Goal: Task Accomplishment & Management: Use online tool/utility

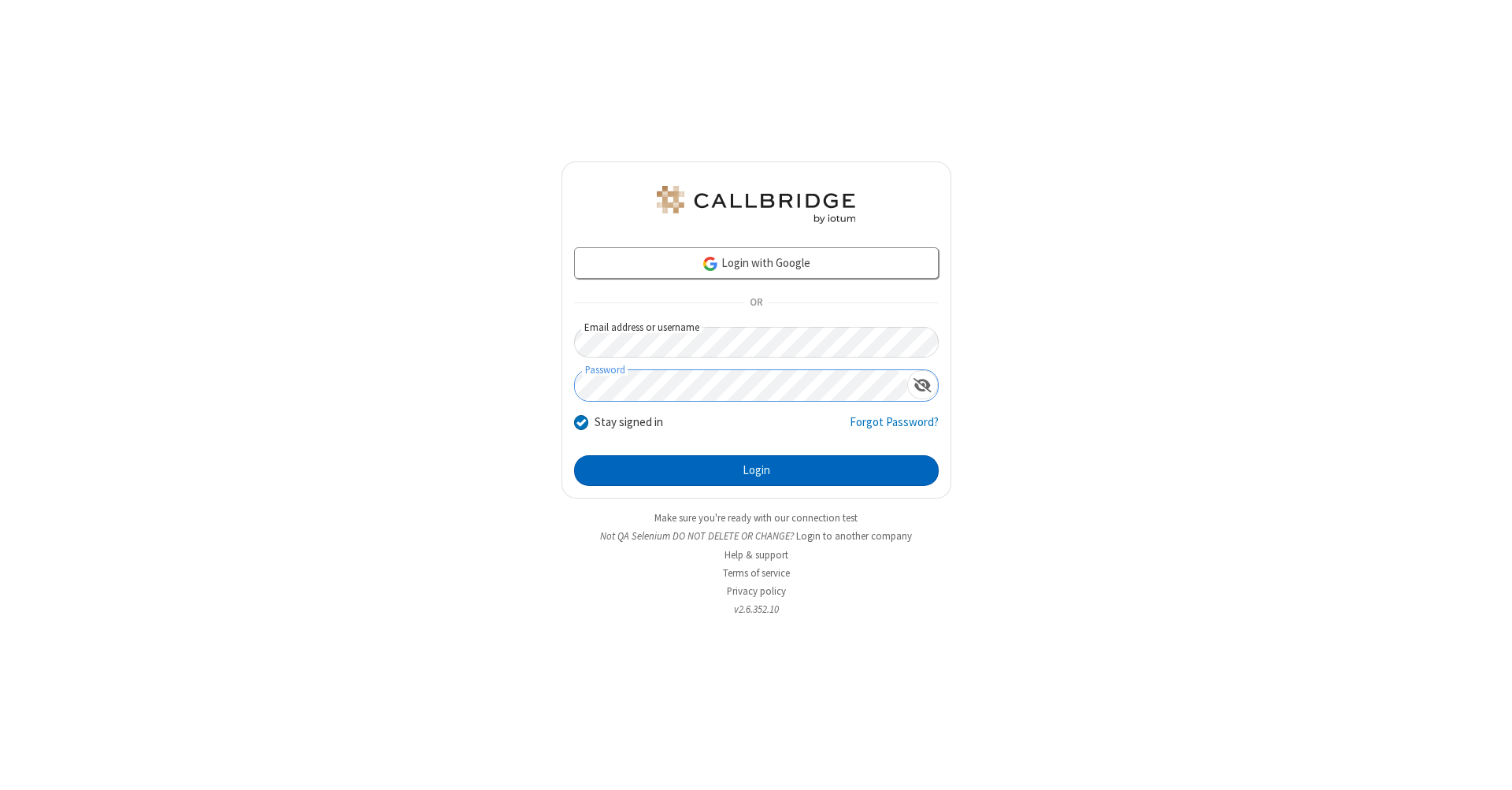
click at [756, 471] on button "Login" at bounding box center [756, 471] width 365 height 31
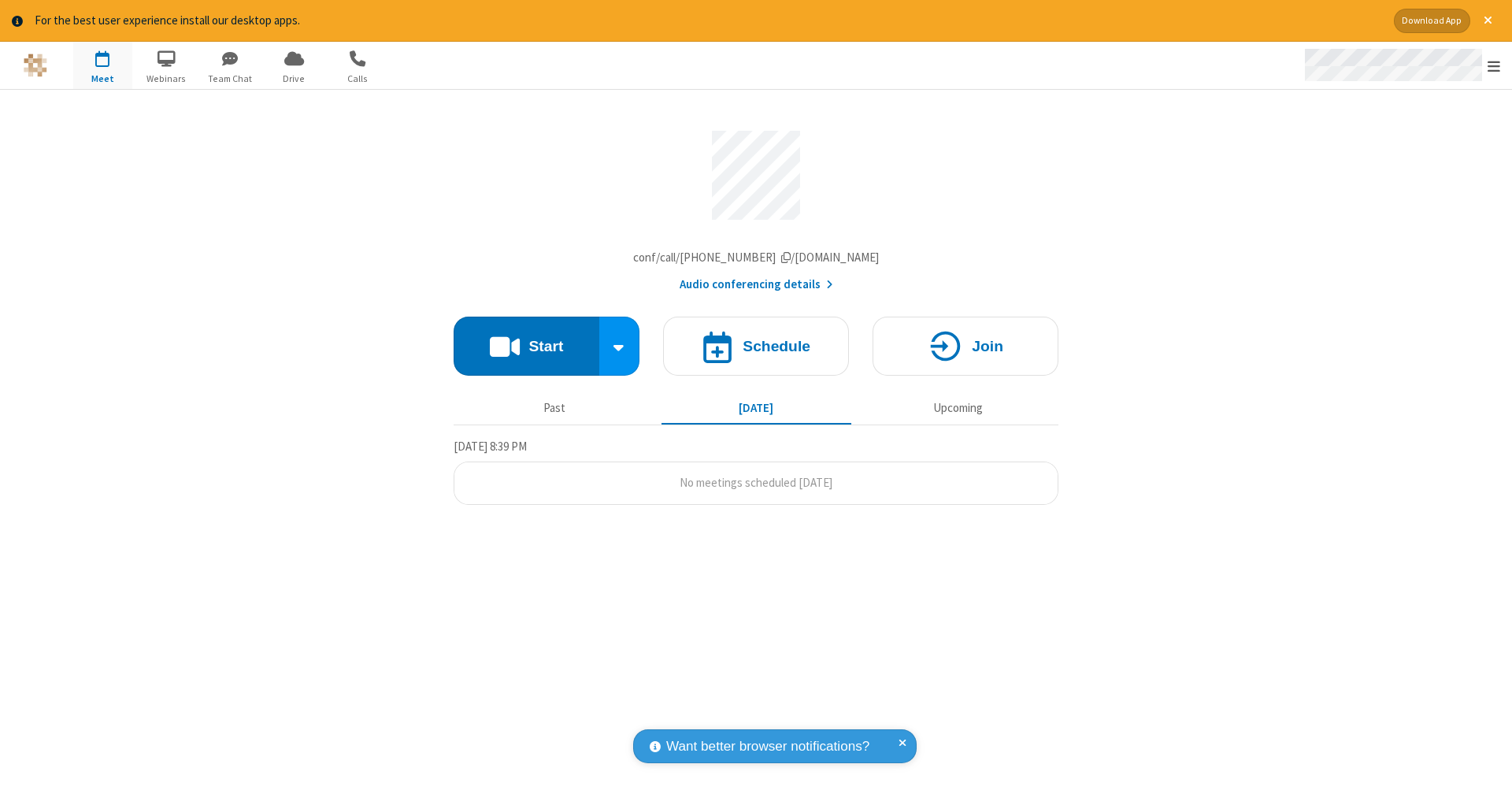
click at [1495, 66] on span "Open menu" at bounding box center [1495, 65] width 13 height 16
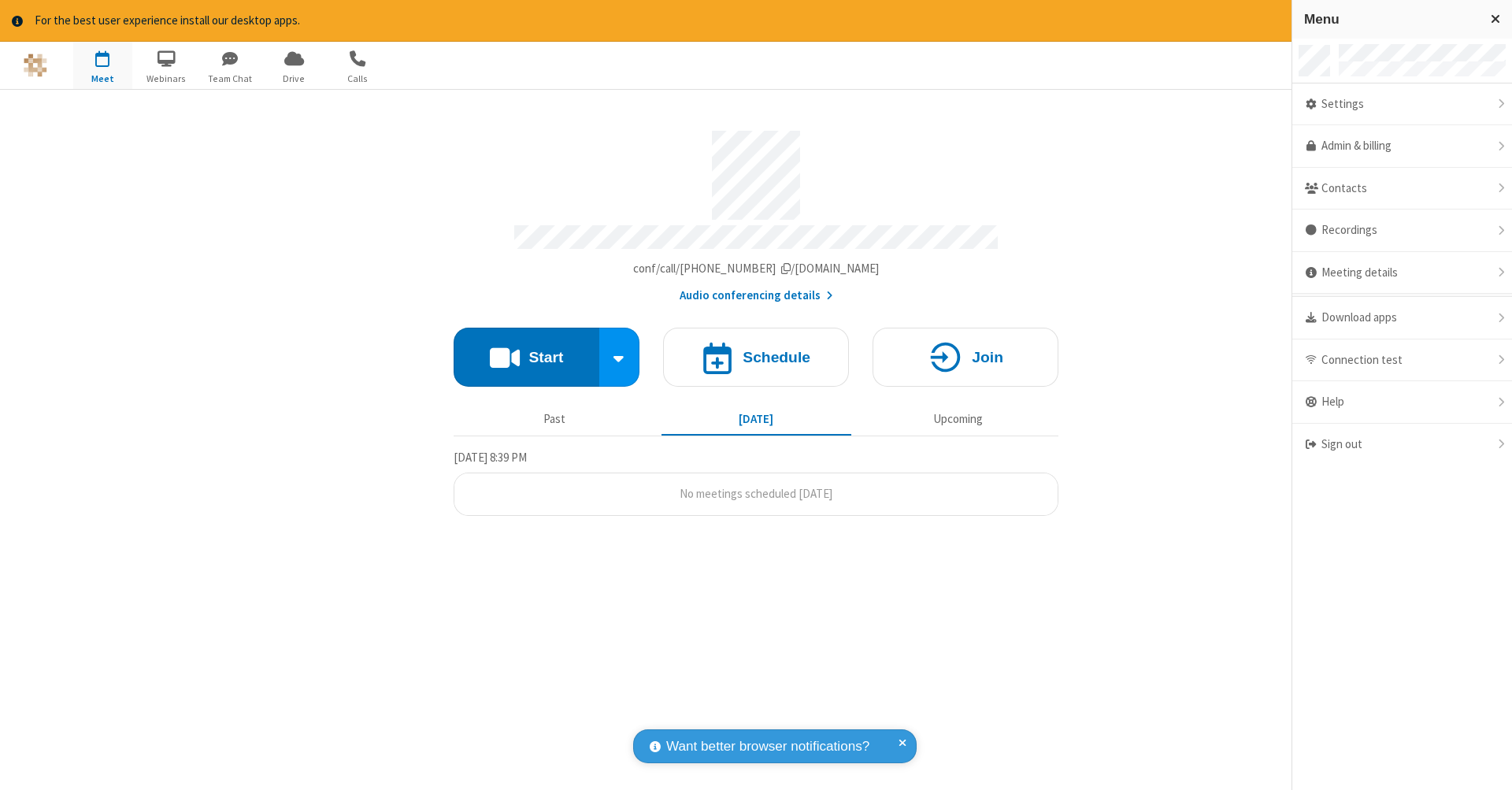
click at [102, 64] on span "button" at bounding box center [103, 58] width 59 height 27
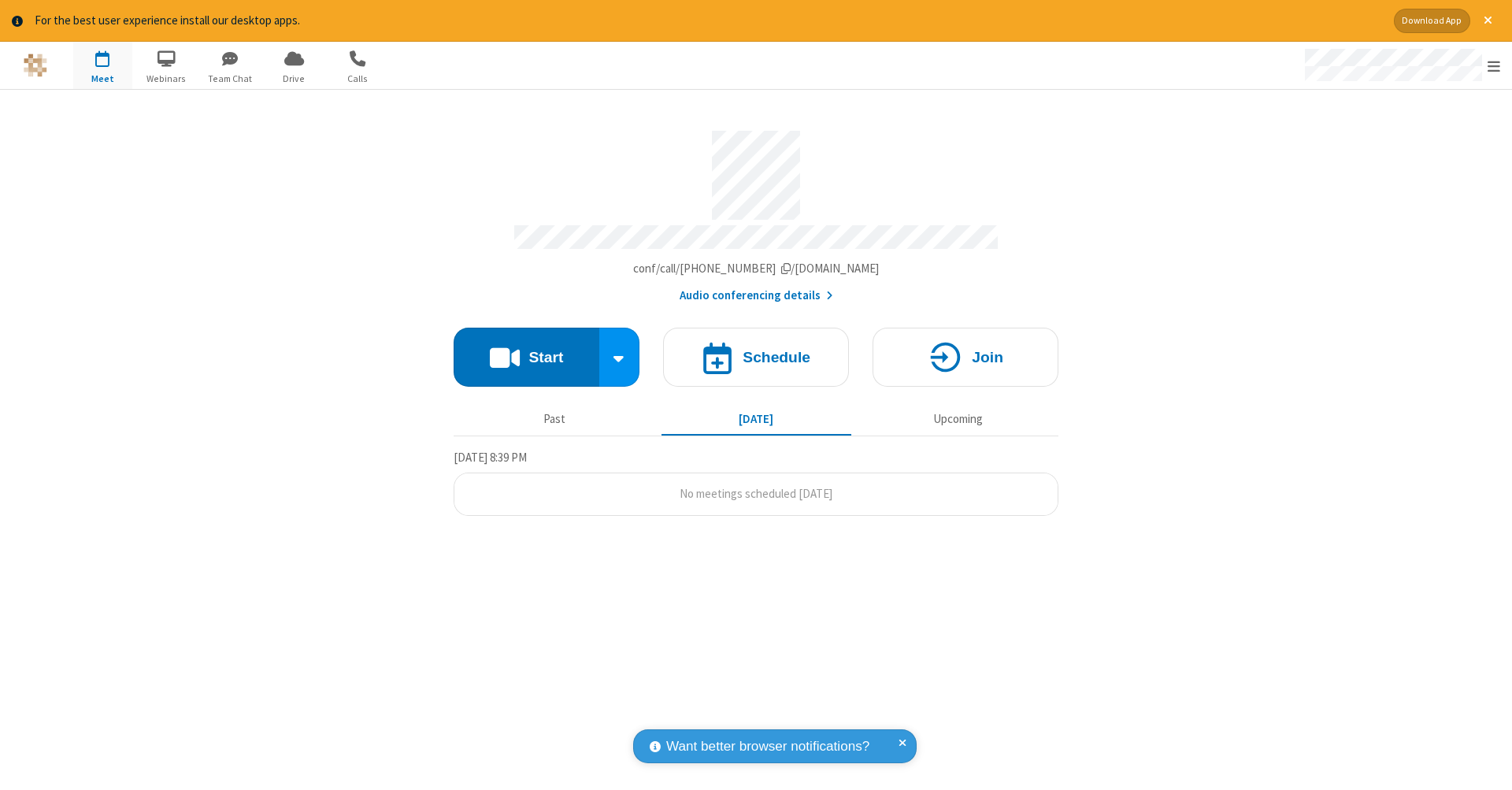
click at [102, 64] on span "button" at bounding box center [103, 58] width 59 height 27
click at [756, 350] on h4 "Schedule" at bounding box center [777, 357] width 68 height 15
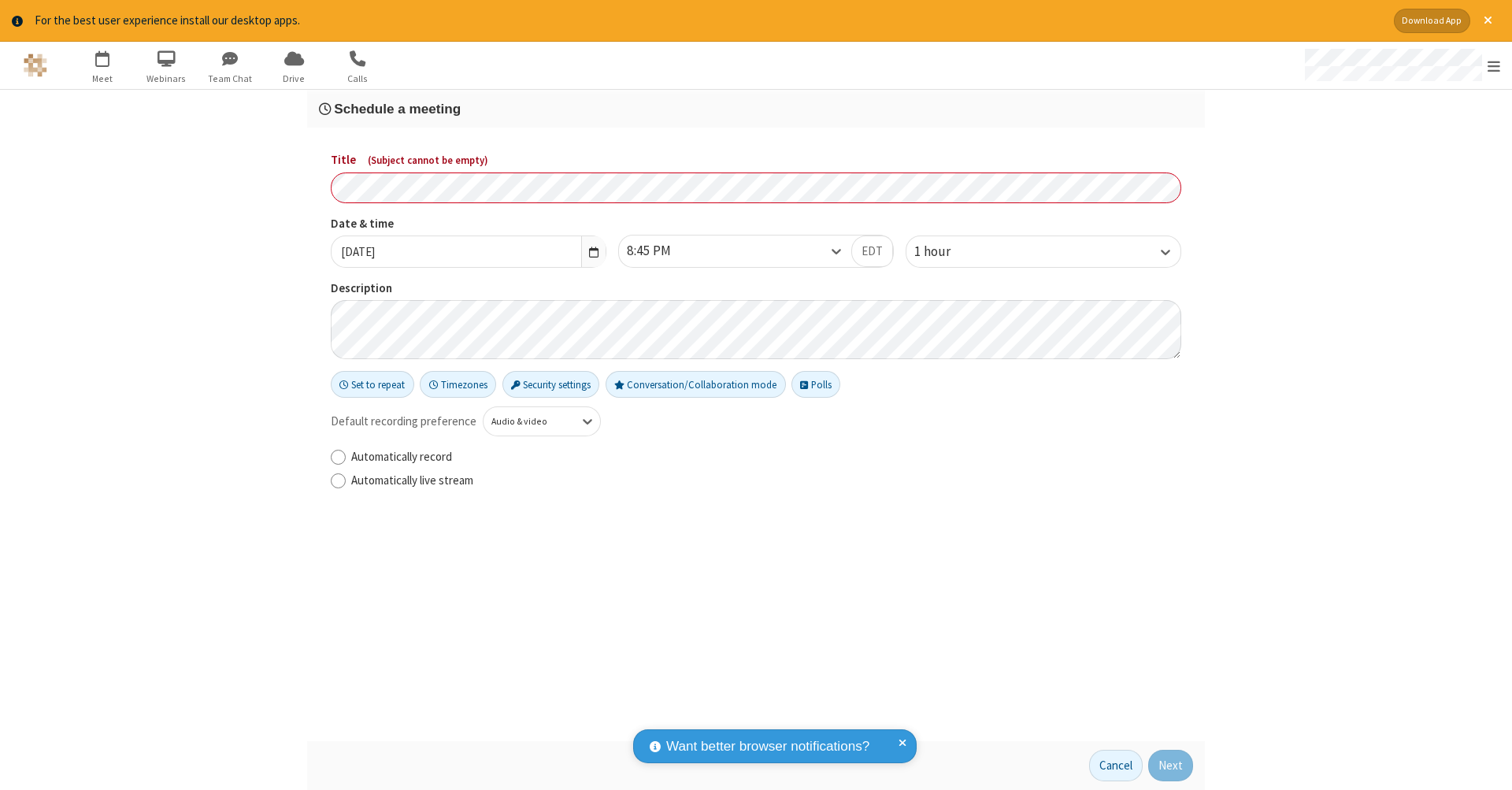
click at [756, 107] on h3 "Schedule a meeting" at bounding box center [756, 109] width 874 height 15
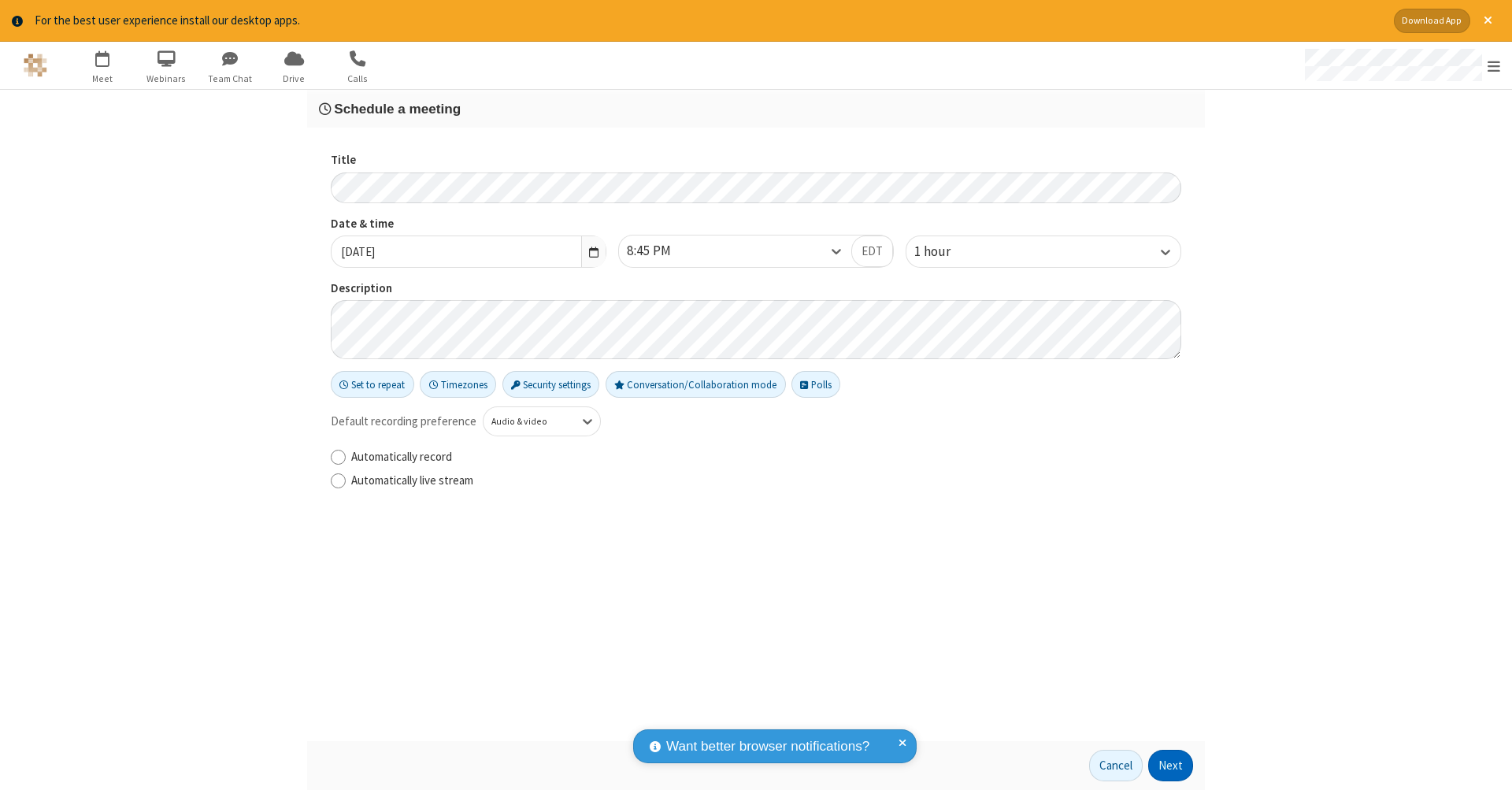
click at [1171, 766] on button "Next" at bounding box center [1170, 765] width 45 height 31
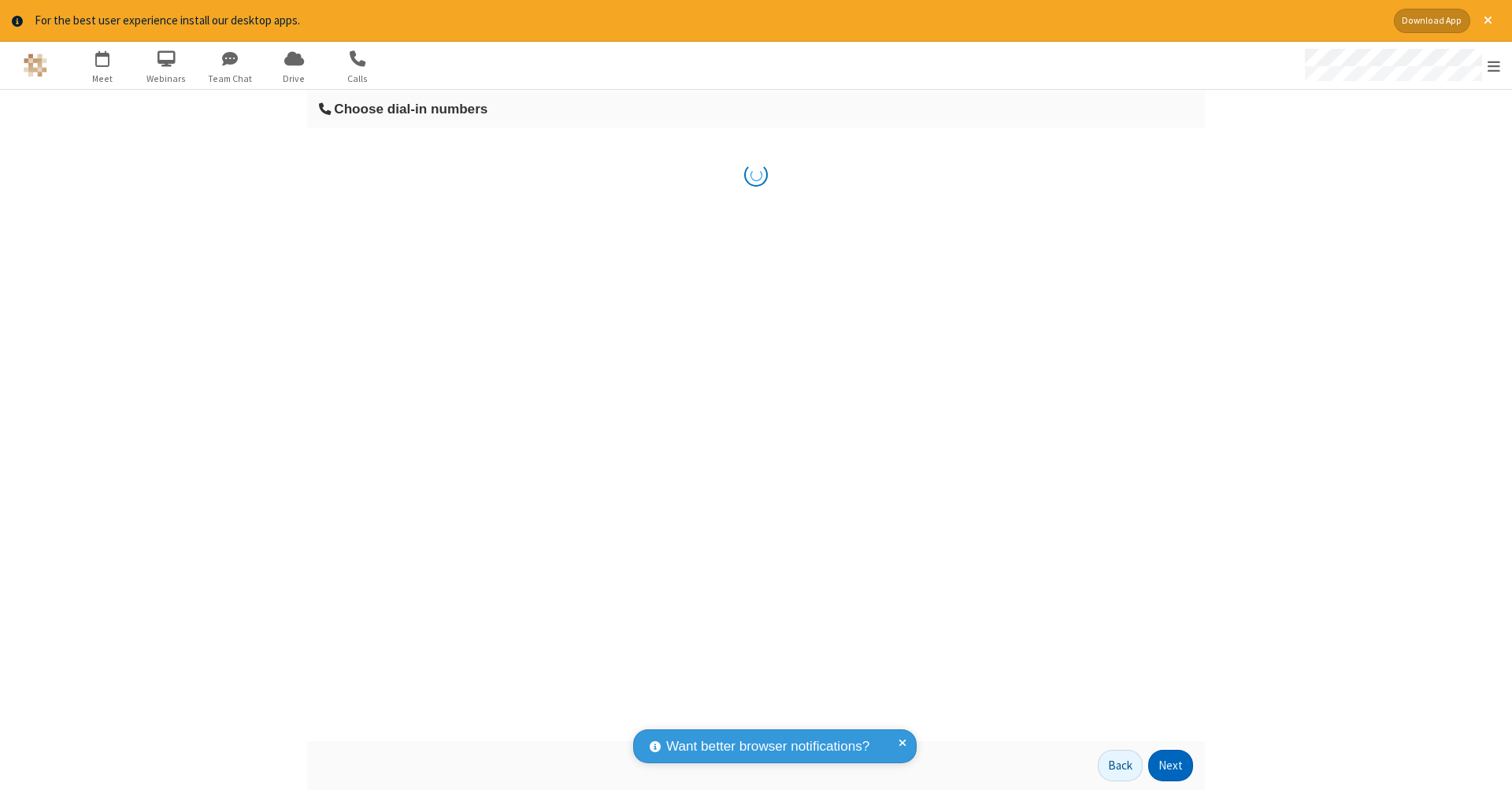
click at [1171, 766] on button "Next" at bounding box center [1170, 765] width 45 height 31
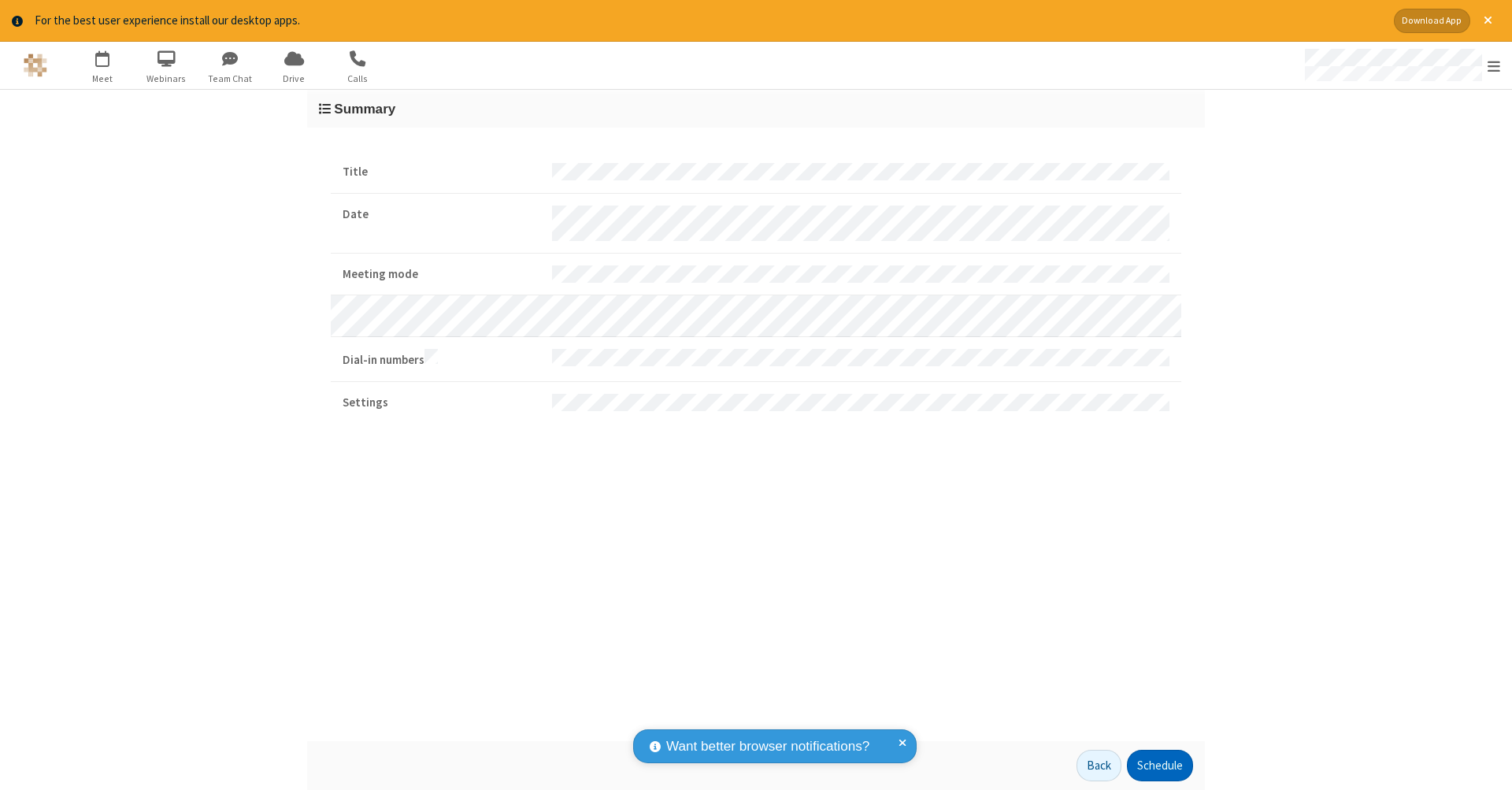
click at [1159, 766] on button "Schedule" at bounding box center [1160, 765] width 66 height 31
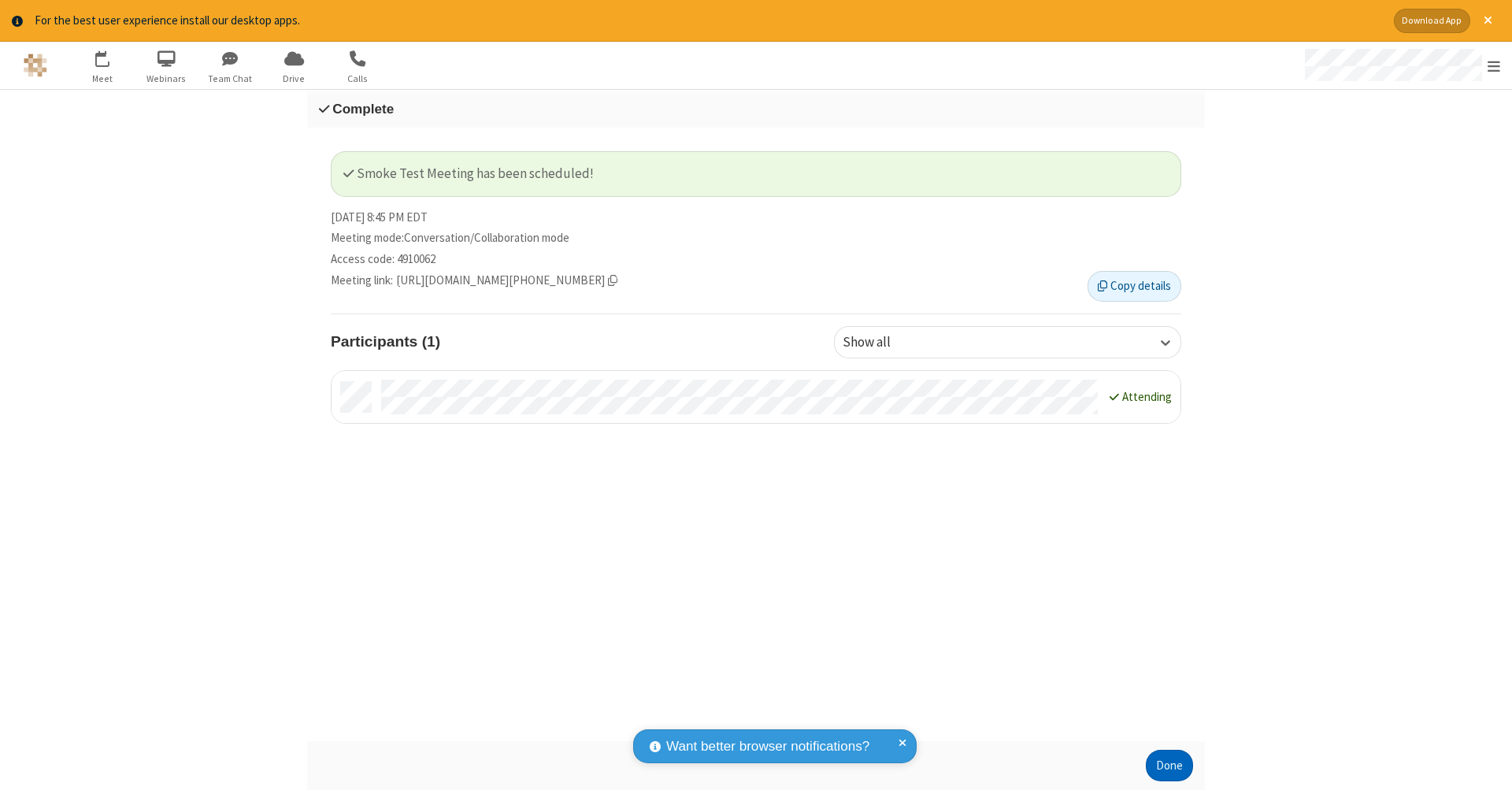
click at [1169, 766] on button "Done" at bounding box center [1169, 765] width 47 height 31
